Goal: Obtain resource: Download file/media

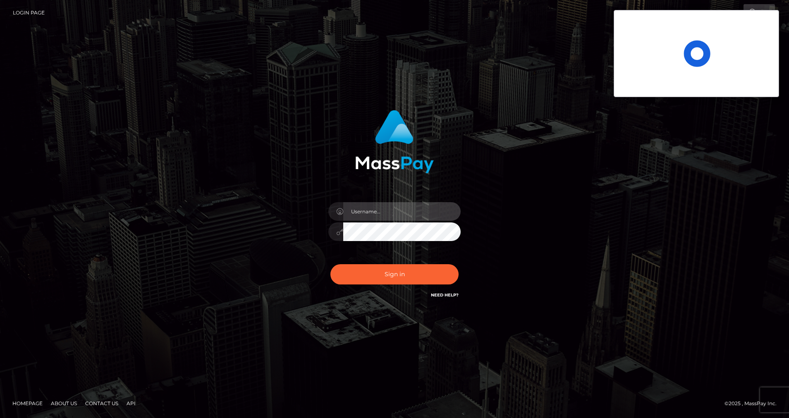
type input "cris.silversocial"
click at [393, 211] on input "cris.silversocial" at bounding box center [401, 211] width 117 height 19
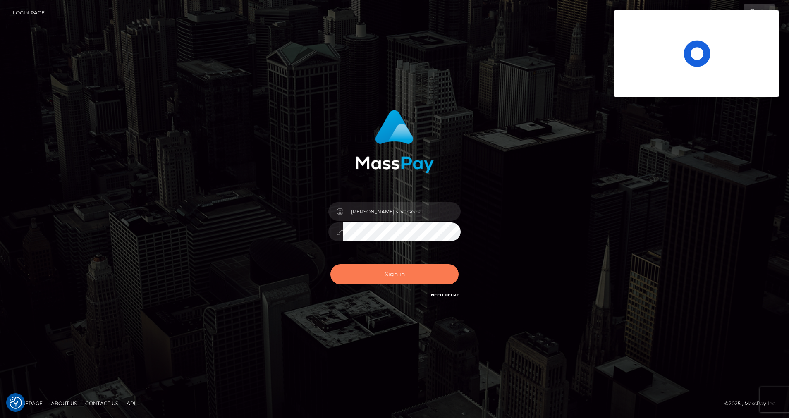
click at [361, 274] on button "Sign in" at bounding box center [394, 274] width 128 height 20
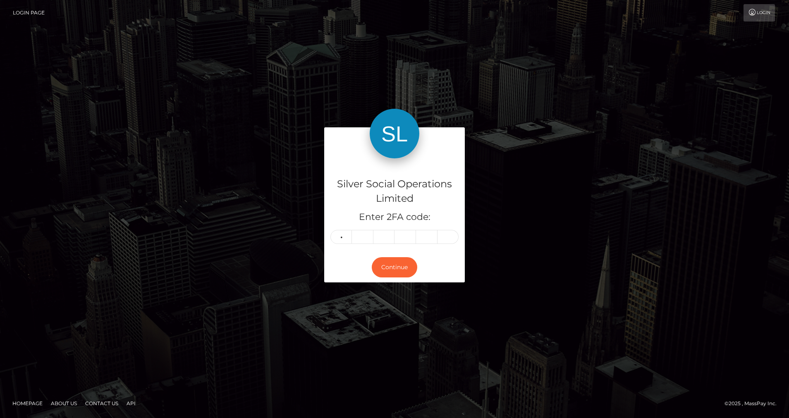
type input "8"
type input "4"
type input "1"
type input "8"
type input "5"
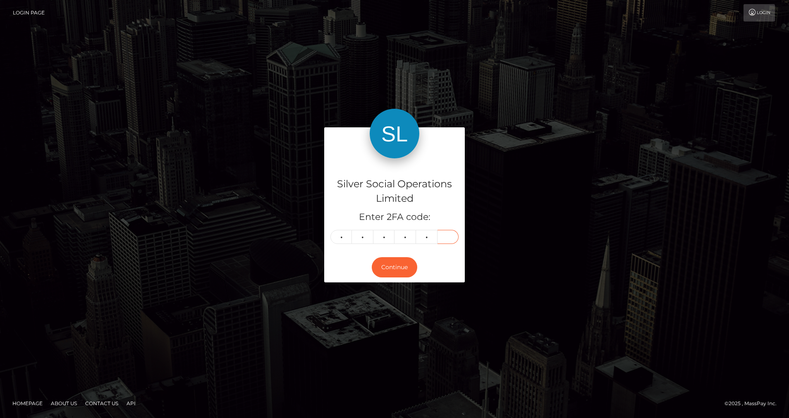
type input "2"
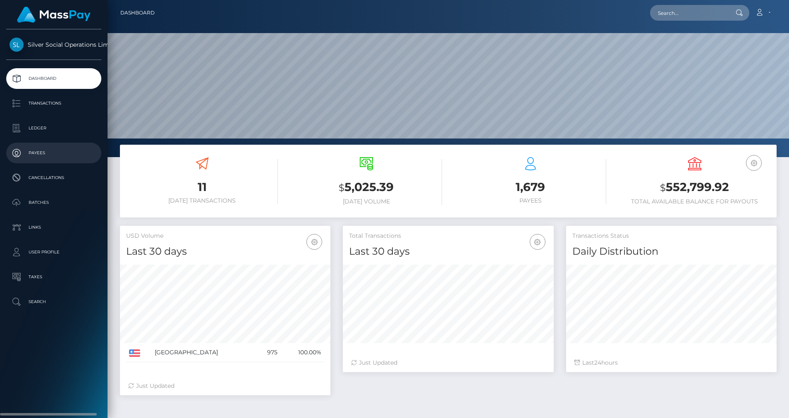
scroll to position [147, 211]
click at [48, 130] on p "Ledger" at bounding box center [54, 128] width 88 height 12
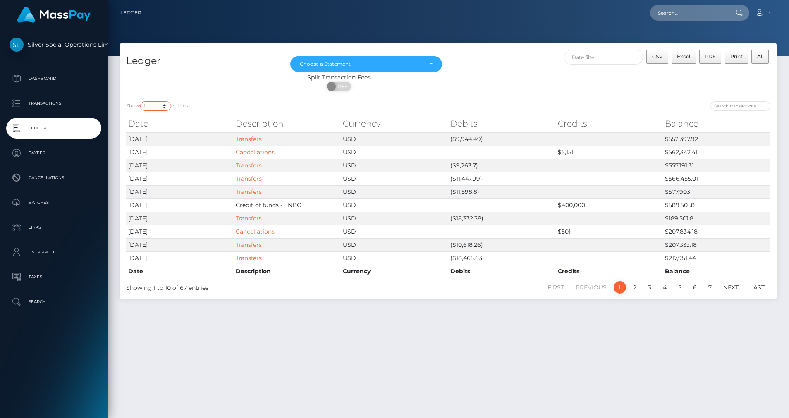
click at [162, 108] on select "10 25 50 100 250" at bounding box center [155, 106] width 31 height 10
select select "50"
click at [141, 101] on select "10 25 50 100 250" at bounding box center [155, 106] width 31 height 10
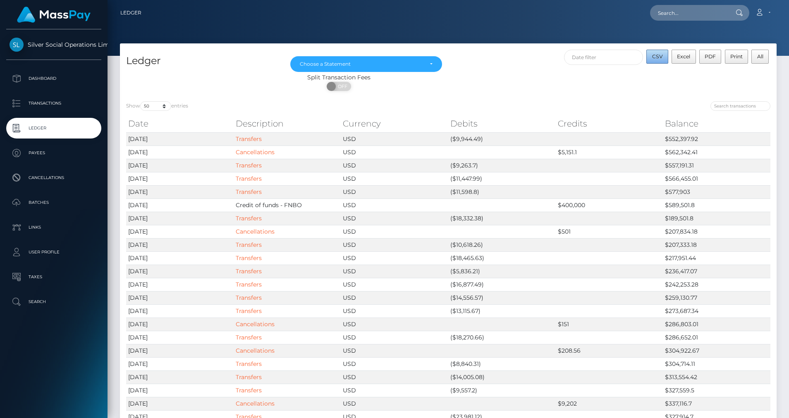
click at [653, 60] on button "CSV" at bounding box center [657, 57] width 22 height 14
click at [333, 57] on div "Choose a Statement" at bounding box center [366, 64] width 152 height 16
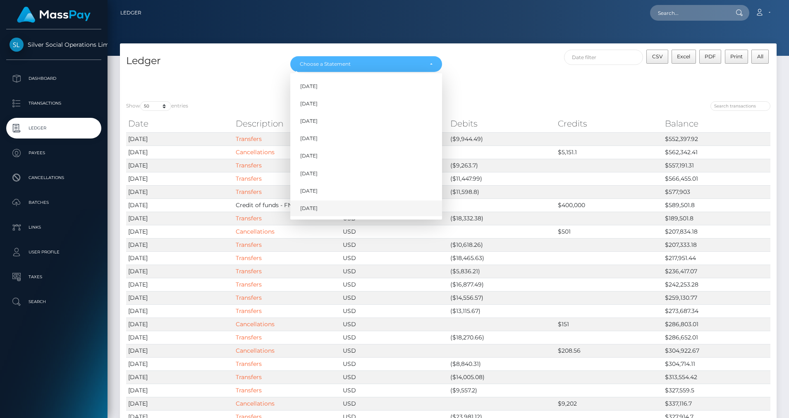
click at [317, 207] on span "Aug 2025" at bounding box center [308, 208] width 17 height 7
select select "Aug 2025"
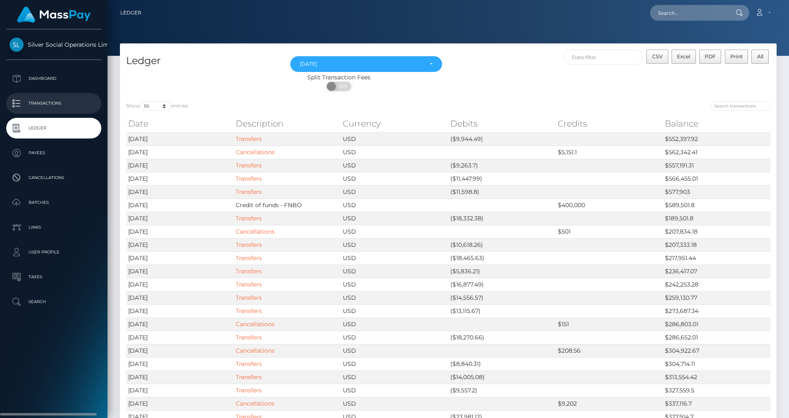
click at [48, 106] on p "Transactions" at bounding box center [54, 103] width 88 height 12
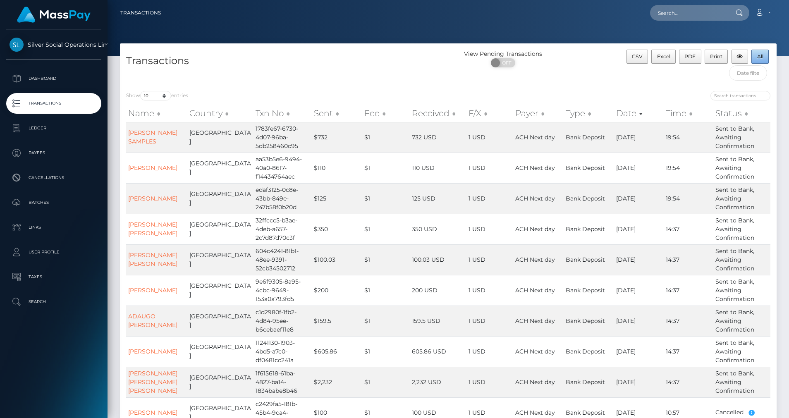
click at [760, 61] on button "All" at bounding box center [759, 57] width 17 height 14
